Goal: Navigation & Orientation: Find specific page/section

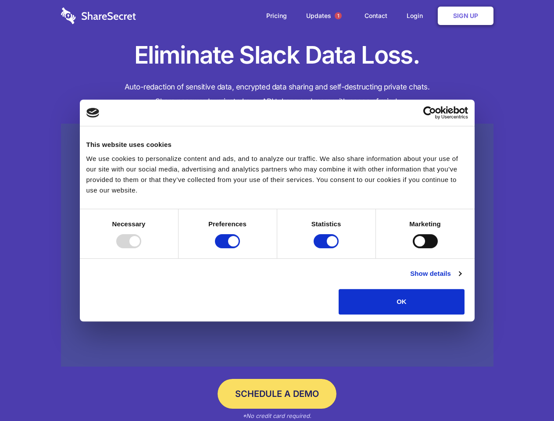
click at [141, 248] on div at bounding box center [128, 241] width 25 height 14
click at [240, 248] on input "Preferences" at bounding box center [227, 241] width 25 height 14
checkbox input "false"
click at [327, 248] on input "Statistics" at bounding box center [326, 241] width 25 height 14
checkbox input "false"
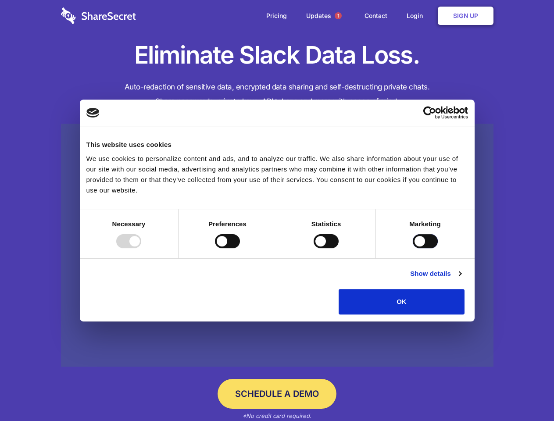
click at [413, 248] on input "Marketing" at bounding box center [425, 241] width 25 height 14
checkbox input "true"
click at [461, 279] on link "Show details" at bounding box center [435, 273] width 51 height 11
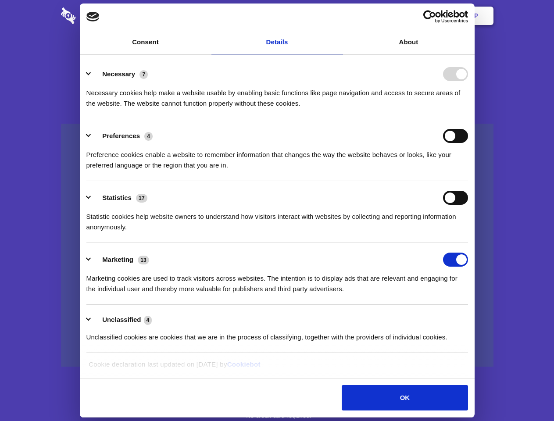
click at [468, 119] on li "Necessary 7 Necessary cookies help make a website usable by enabling basic func…" at bounding box center [276, 88] width 381 height 62
click at [338, 16] on span "1" at bounding box center [338, 15] width 7 height 7
